Goal: Information Seeking & Learning: Find specific page/section

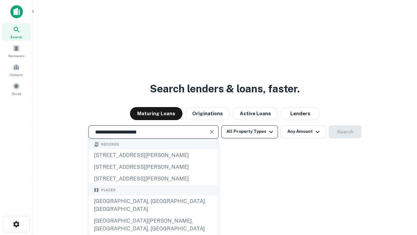
click at [153, 215] on div "Santa Monica, CA, USA" at bounding box center [154, 205] width 130 height 20
click at [250, 131] on button "All Property Types" at bounding box center [249, 131] width 57 height 13
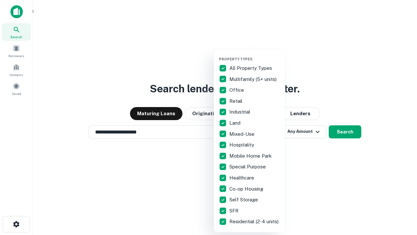
type input "**********"
click at [255, 55] on button "button" at bounding box center [255, 55] width 72 height 0
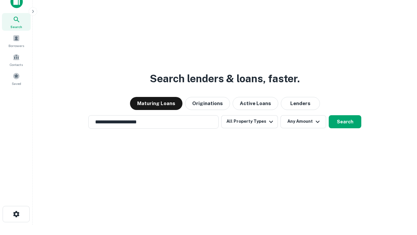
scroll to position [4, 79]
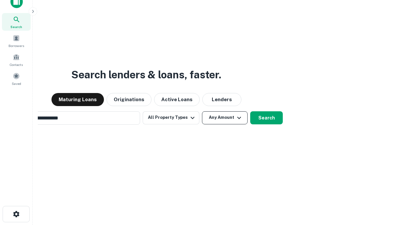
click at [202, 111] on button "Any Amount" at bounding box center [225, 117] width 46 height 13
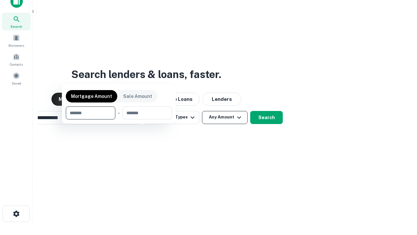
scroll to position [47, 184]
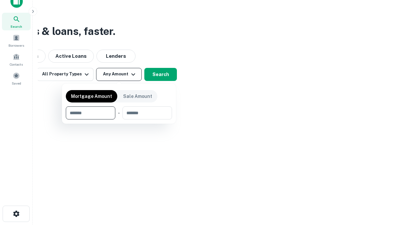
type input "*******"
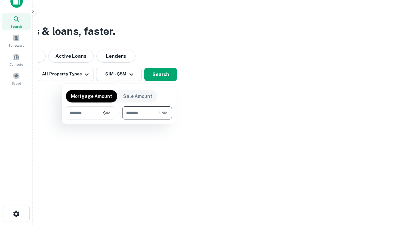
type input "*******"
click at [119, 119] on button "button" at bounding box center [119, 119] width 106 height 0
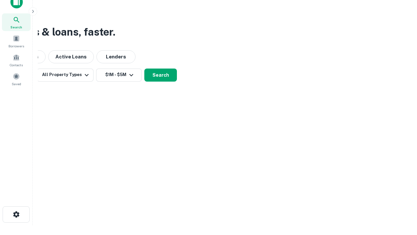
scroll to position [4, 120]
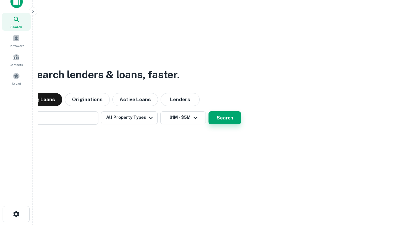
click at [209, 111] on button "Search" at bounding box center [225, 117] width 33 height 13
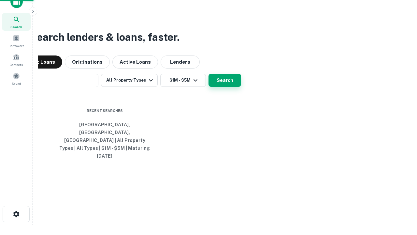
scroll to position [17, 184]
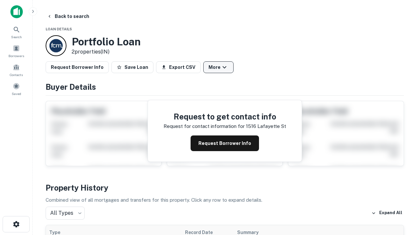
click at [218, 67] on button "More" at bounding box center [218, 67] width 30 height 12
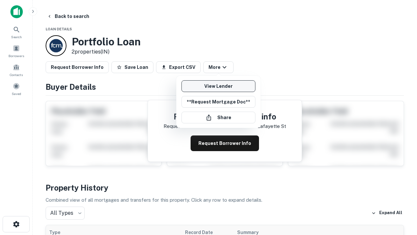
click at [218, 86] on link "View Lender" at bounding box center [219, 86] width 74 height 12
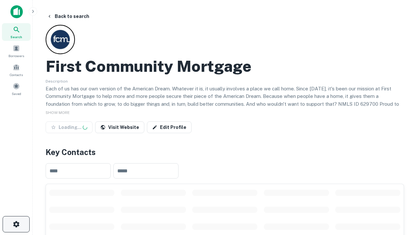
click at [16, 224] on icon "button" at bounding box center [16, 224] width 8 height 8
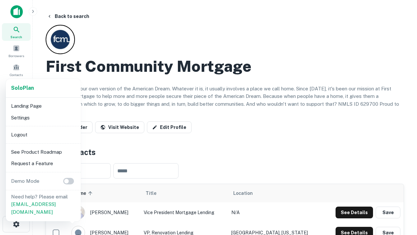
click at [43, 134] on li "Logout" at bounding box center [43, 135] width 70 height 12
